Goal: Task Accomplishment & Management: Complete application form

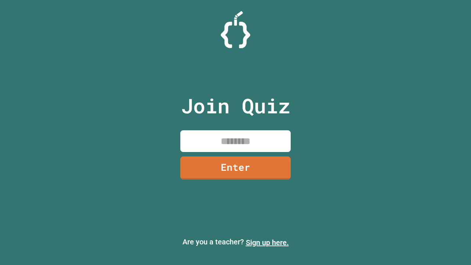
click at [267, 242] on link "Sign up here." at bounding box center [267, 242] width 43 height 9
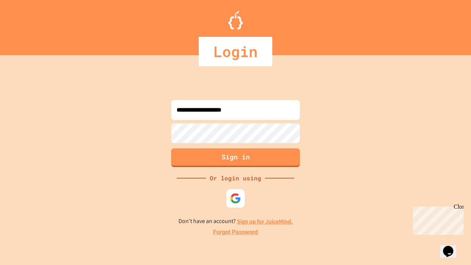
type input "**********"
